Goal: Use online tool/utility

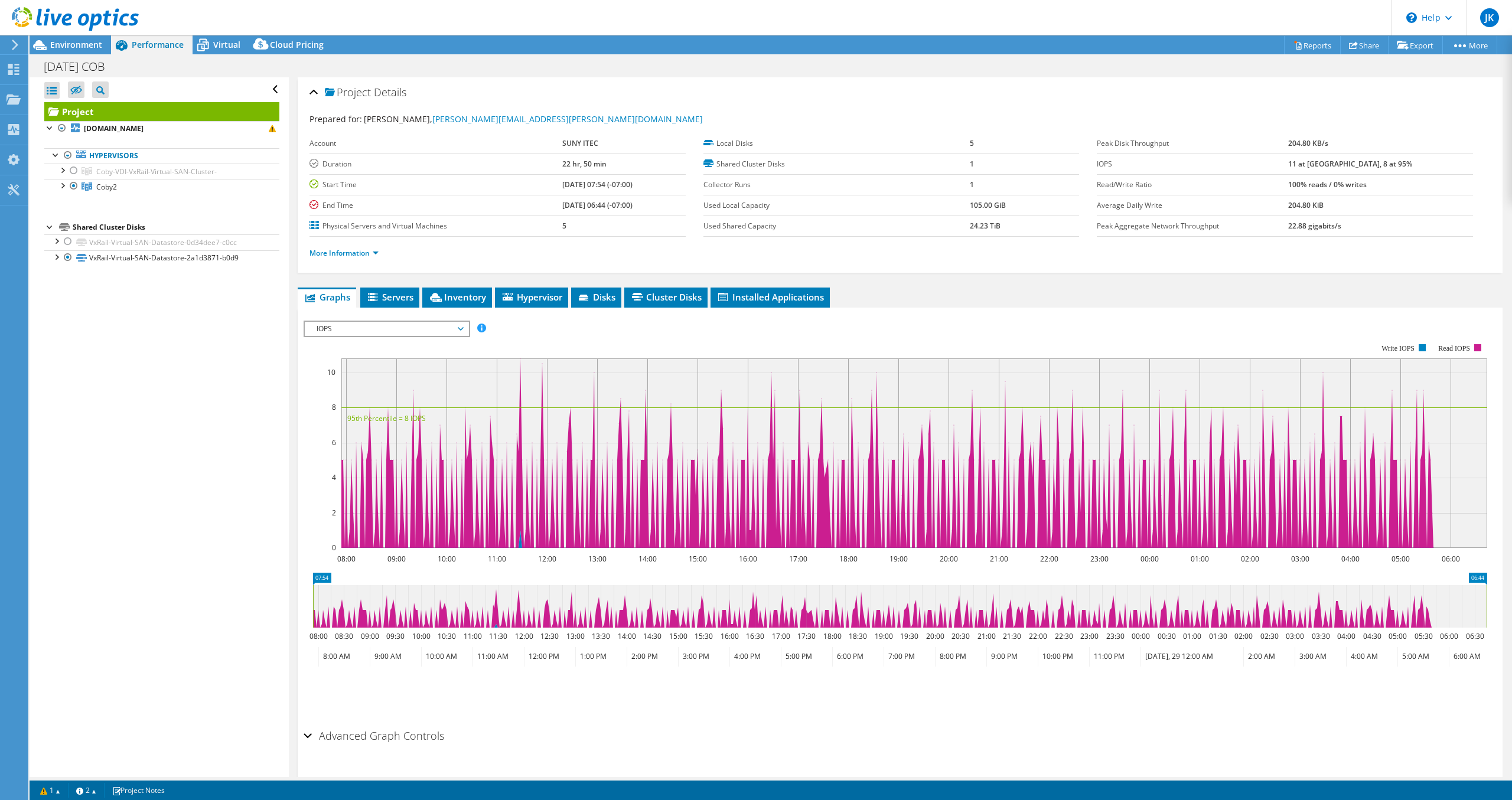
select select "USD"
click at [72, 36] on div at bounding box center [69, 20] width 139 height 40
click at [82, 45] on span "Environment" at bounding box center [76, 45] width 52 height 11
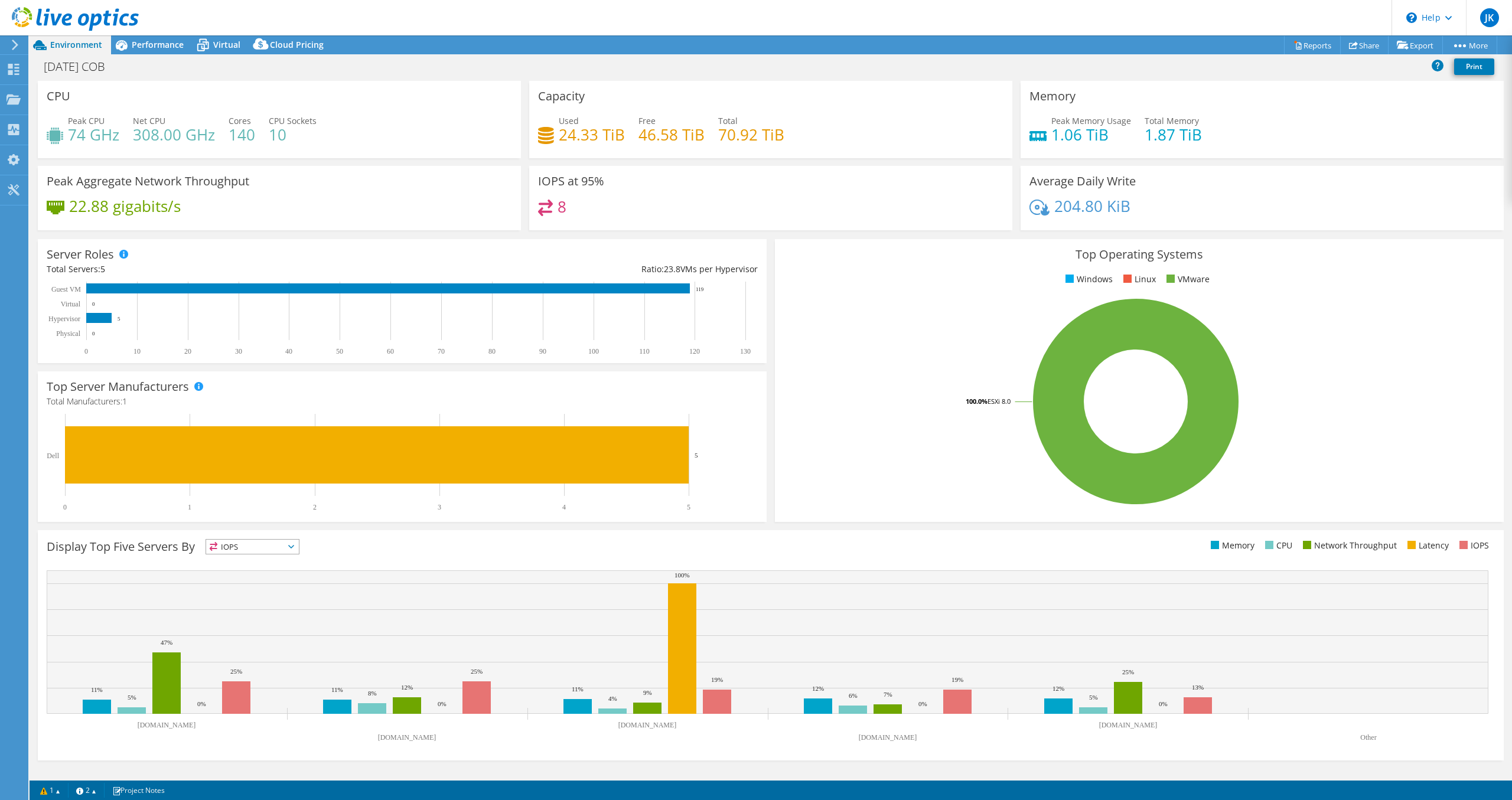
select select "USD"
